Goal: Transaction & Acquisition: Purchase product/service

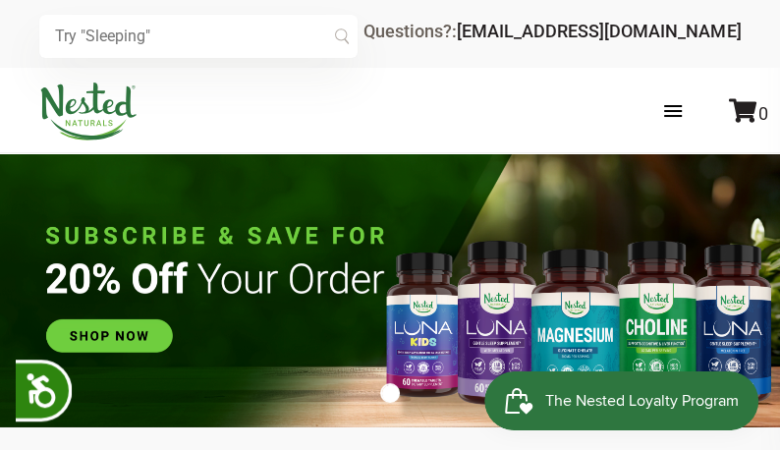
click at [206, 61] on div "× Recommended Products Previous 150 4.9 [PERSON_NAME] Gentle Sleep Supplement $…" at bounding box center [390, 34] width 780 height 68
click at [213, 41] on input "text" at bounding box center [198, 36] width 318 height 43
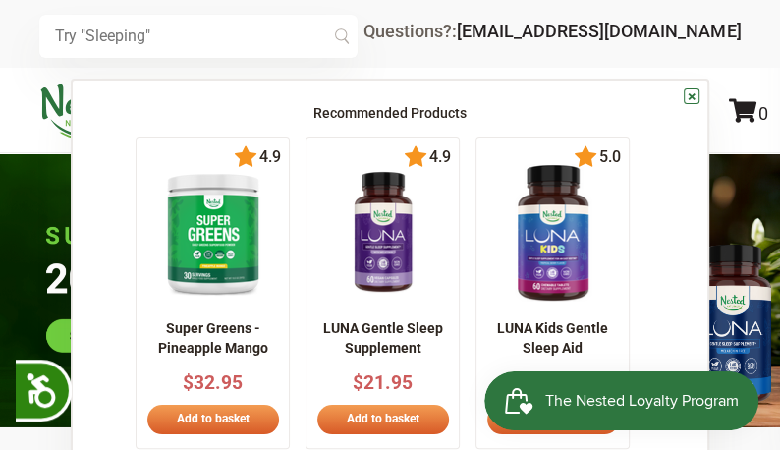
click at [330, 223] on img at bounding box center [383, 232] width 106 height 137
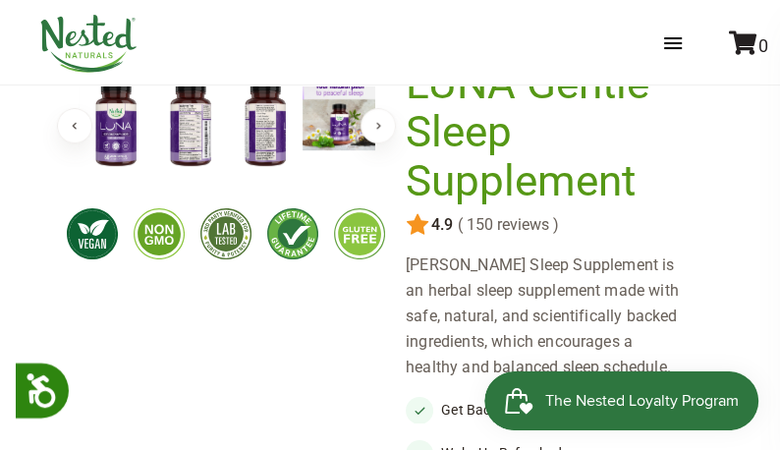
scroll to position [157, 0]
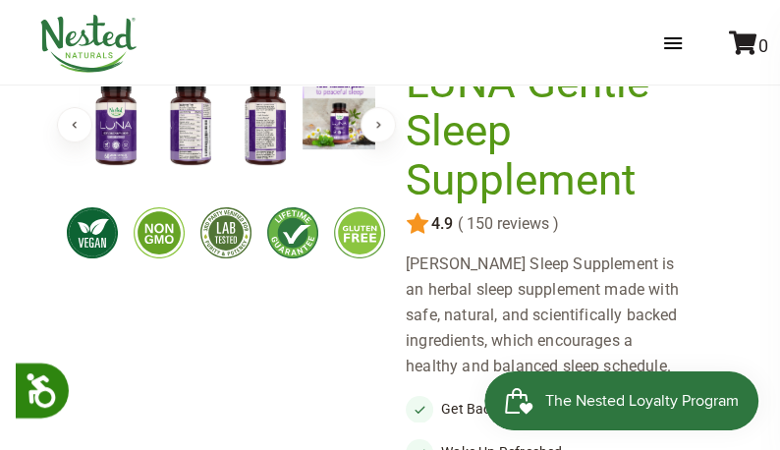
click at [373, 136] on button "Next" at bounding box center [377, 124] width 35 height 35
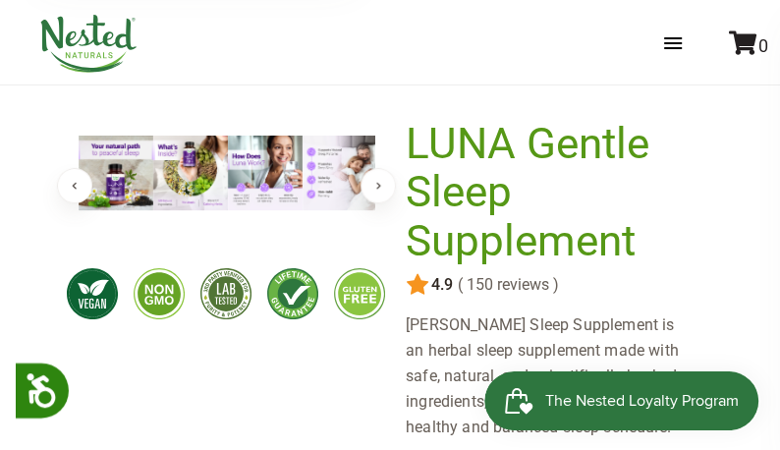
scroll to position [94, 0]
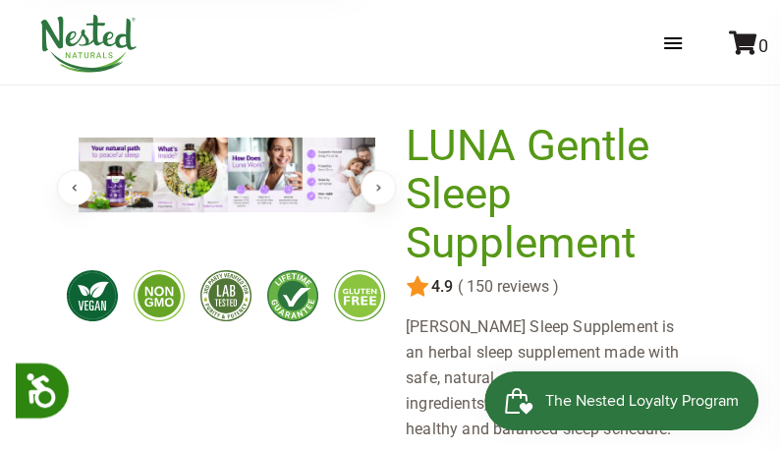
click at [372, 176] on button "Next" at bounding box center [377, 187] width 35 height 35
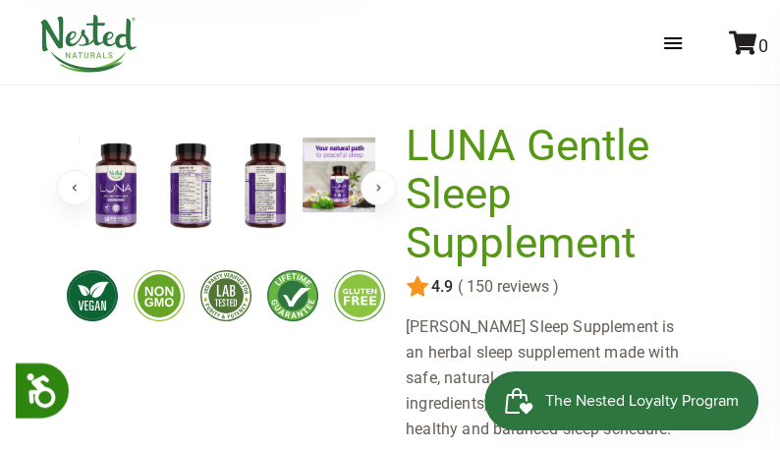
click at [372, 184] on button "Next" at bounding box center [377, 187] width 35 height 35
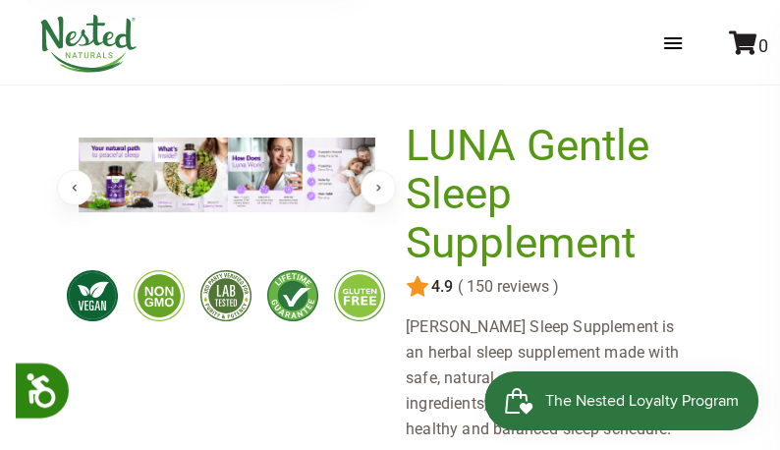
click at [342, 184] on img at bounding box center [339, 174] width 75 height 75
click at [189, 191] on img at bounding box center [190, 174] width 75 height 75
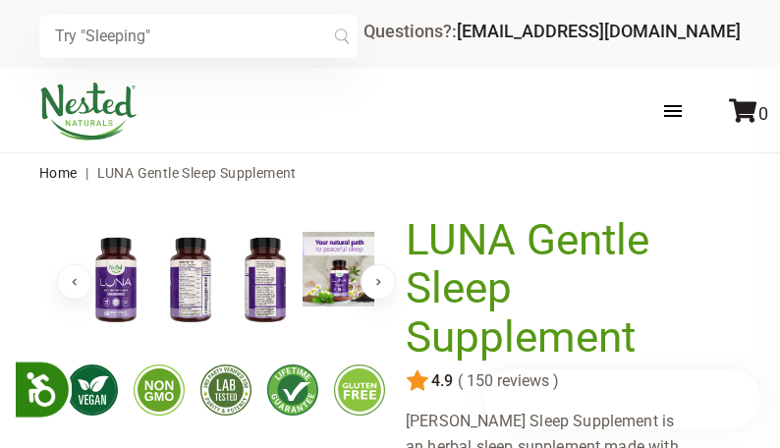
scroll to position [900, 0]
